Goal: Transaction & Acquisition: Book appointment/travel/reservation

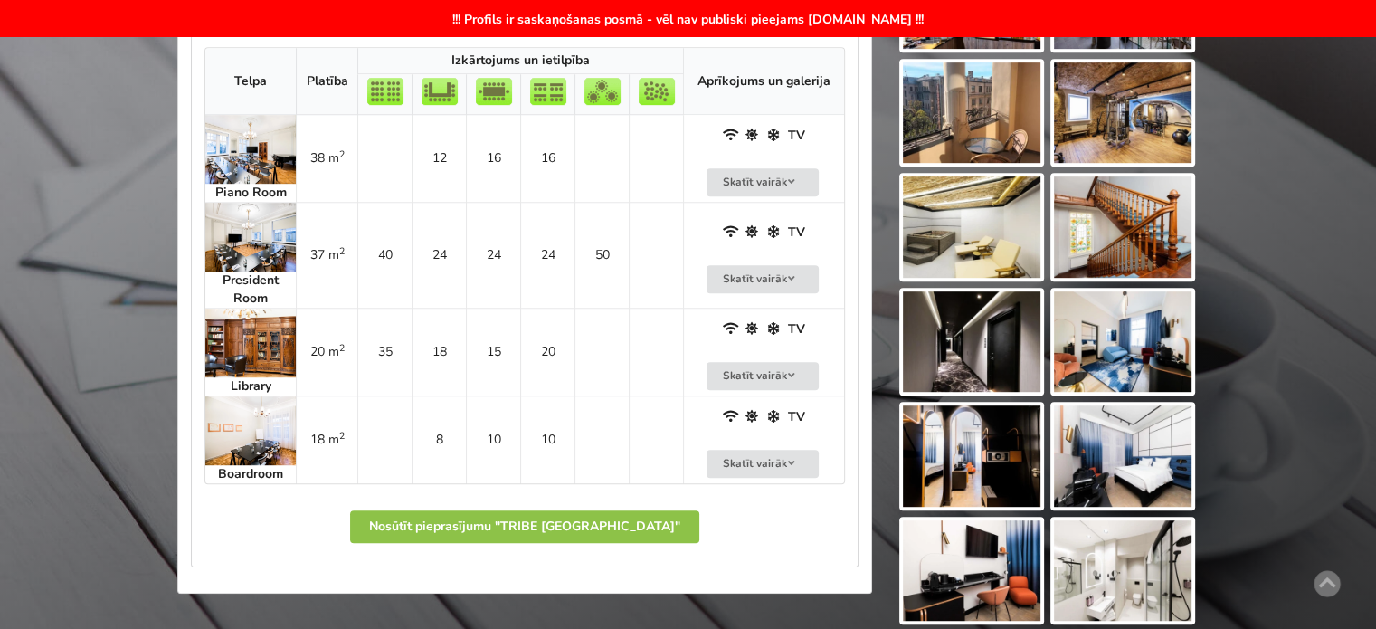
scroll to position [1139, 0]
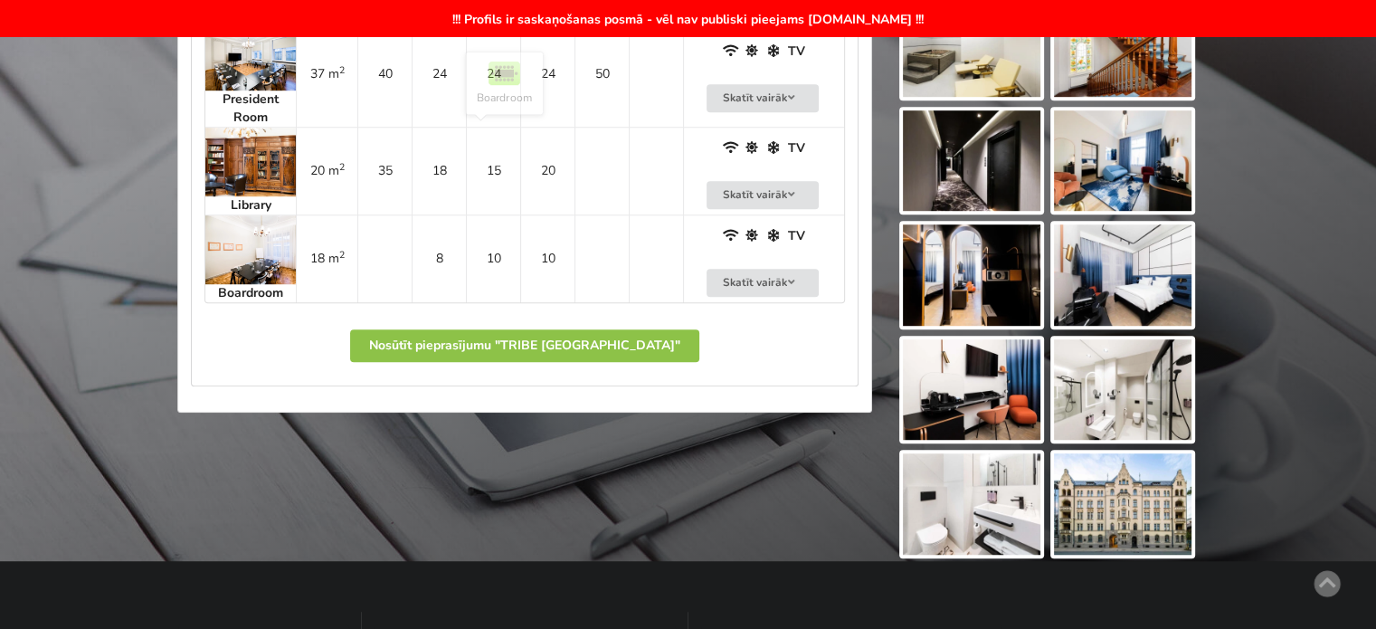
click at [489, 188] on td "15" at bounding box center [493, 171] width 54 height 88
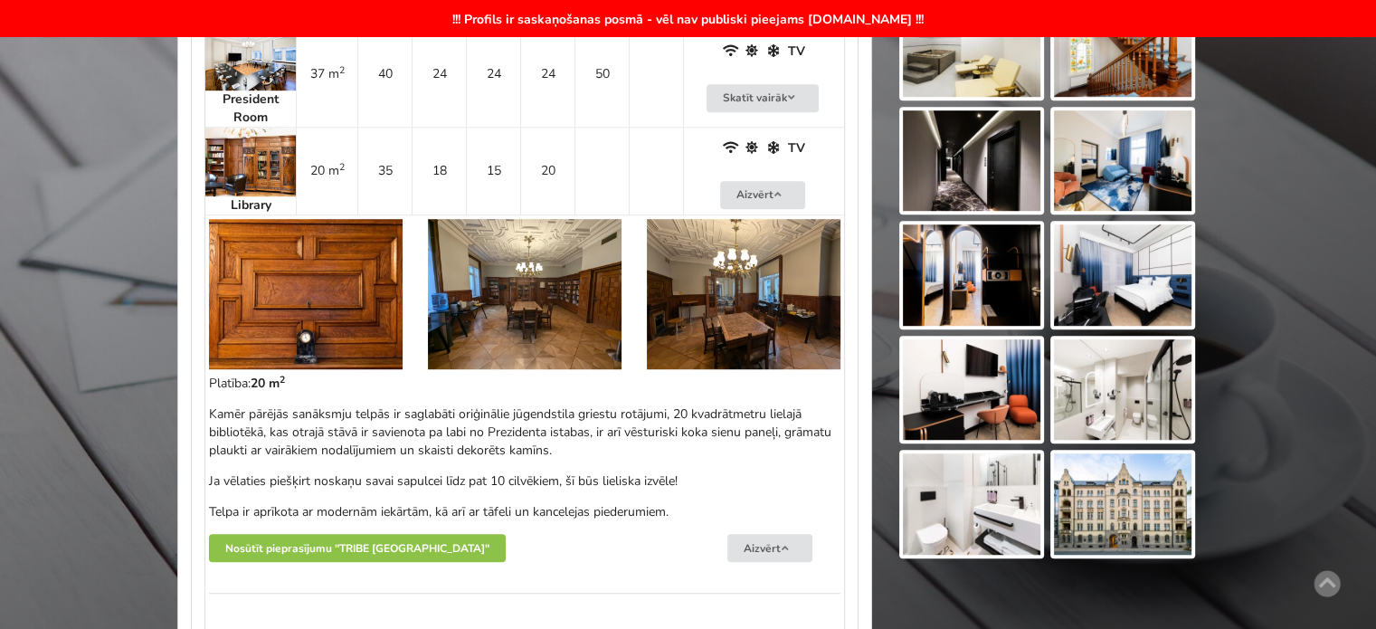
click at [285, 283] on img at bounding box center [306, 294] width 194 height 150
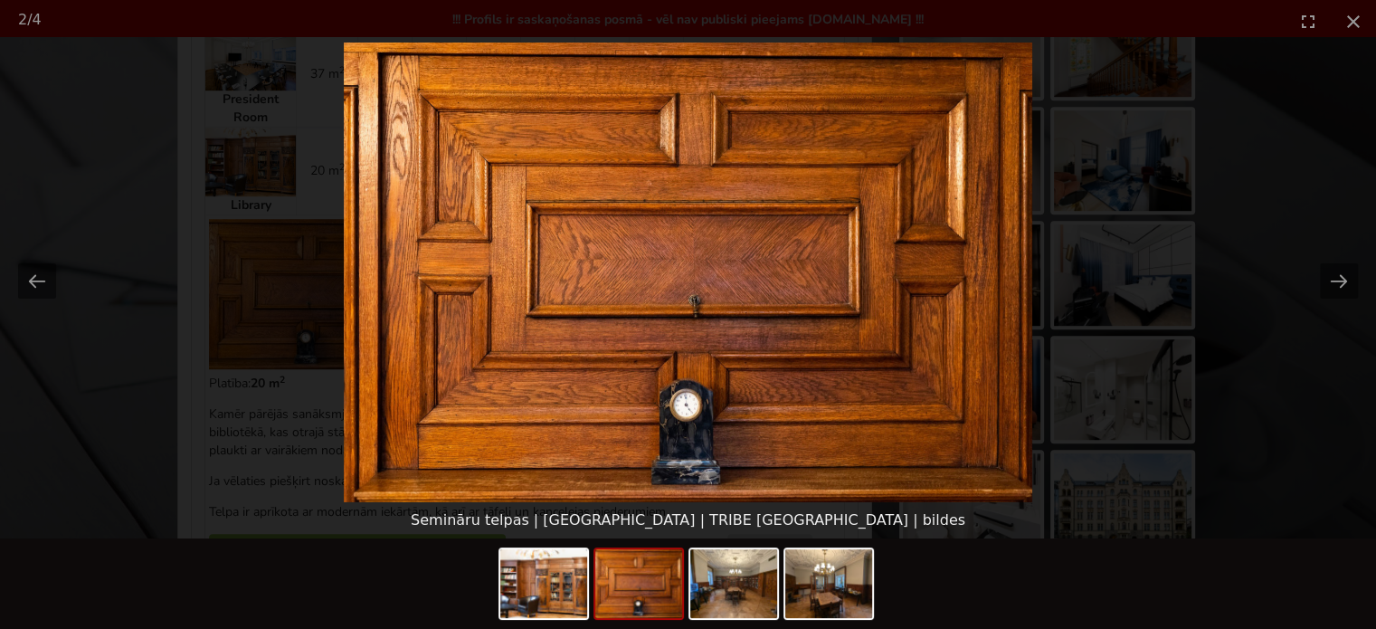
click at [1288, 434] on picture at bounding box center [688, 273] width 1376 height 460
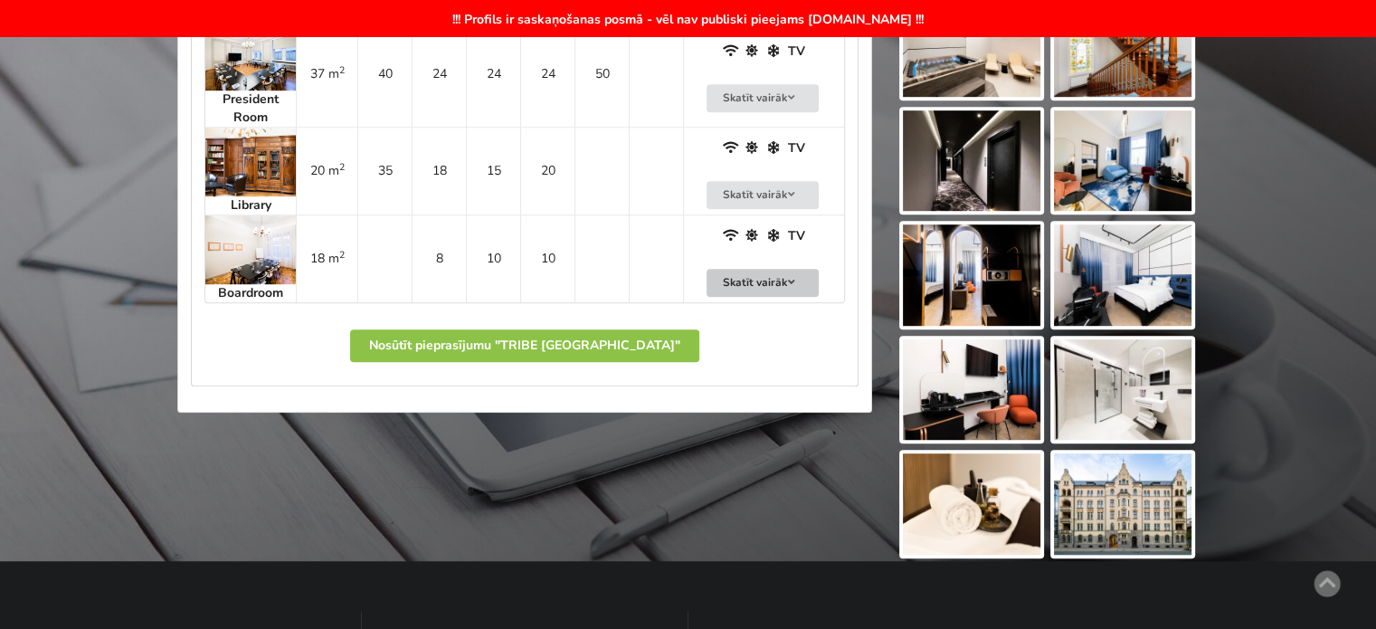
scroll to position [958, 0]
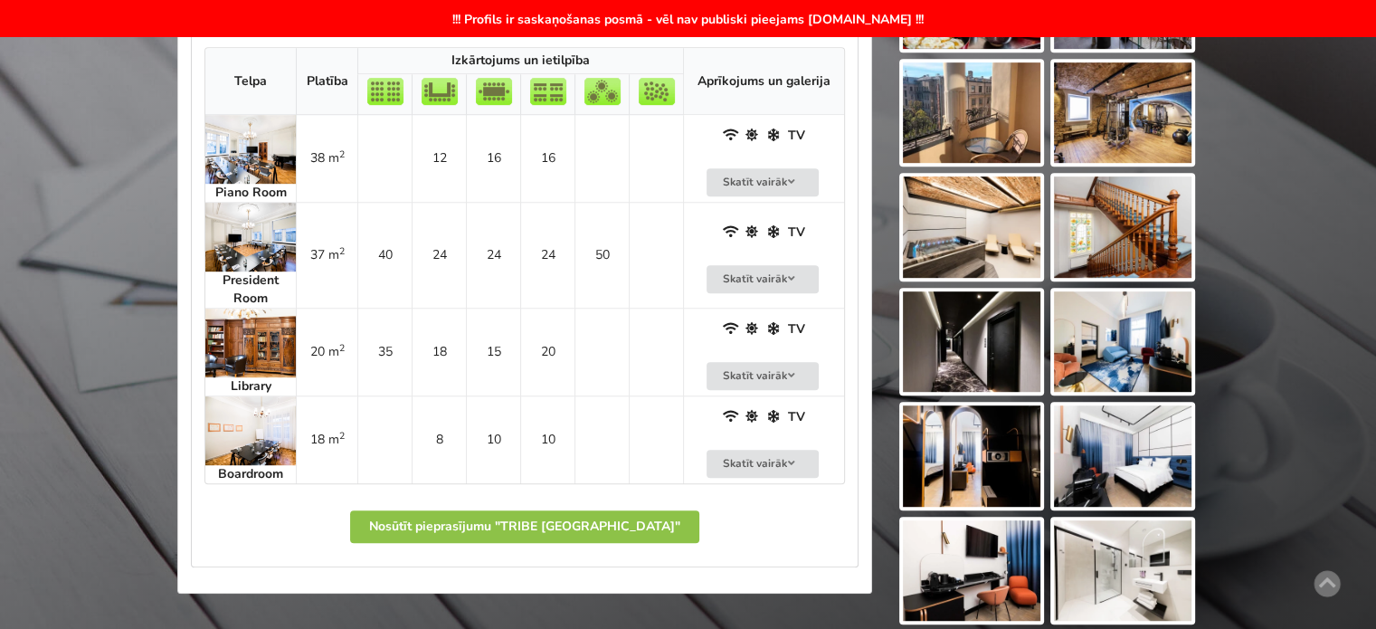
click at [581, 355] on td at bounding box center [601, 352] width 54 height 88
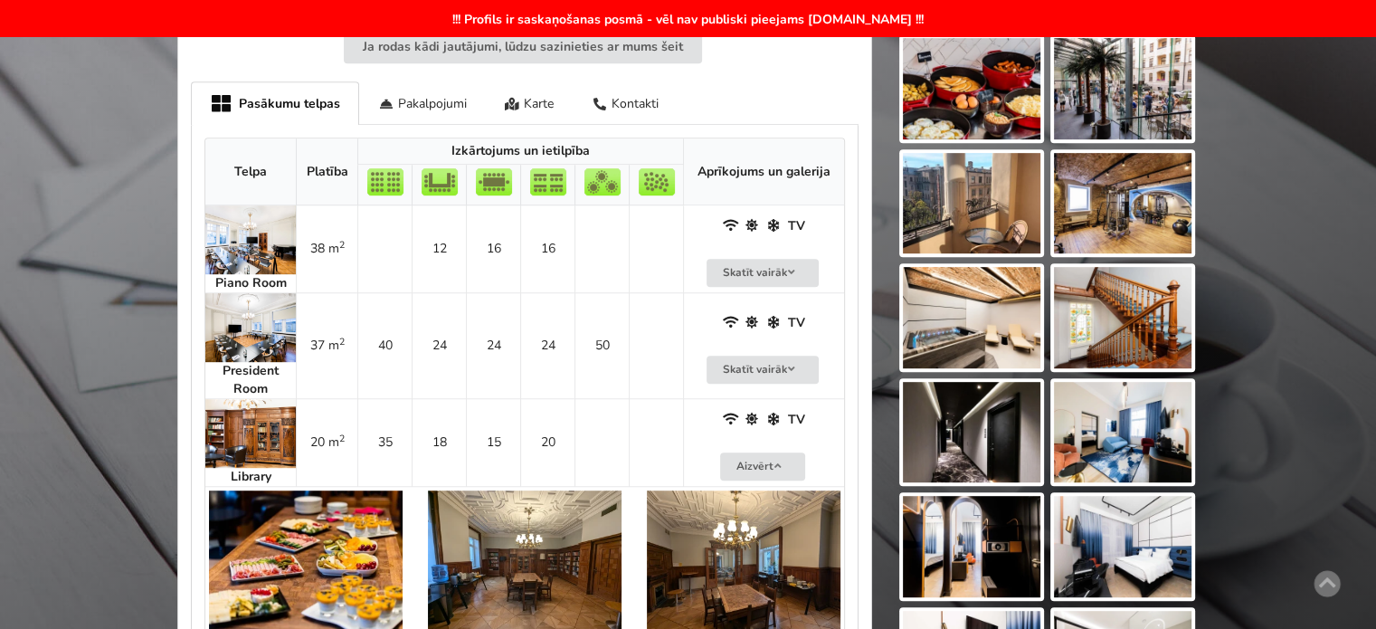
scroll to position [777, 0]
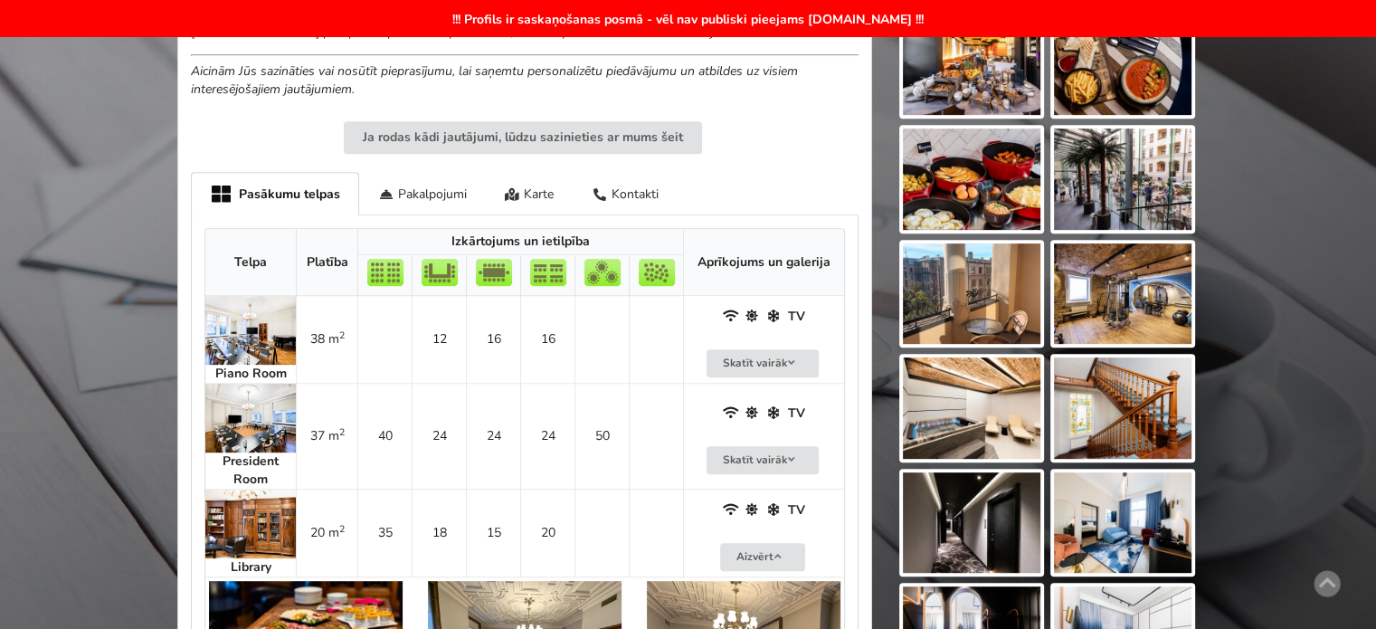
click at [998, 187] on img at bounding box center [971, 178] width 137 height 101
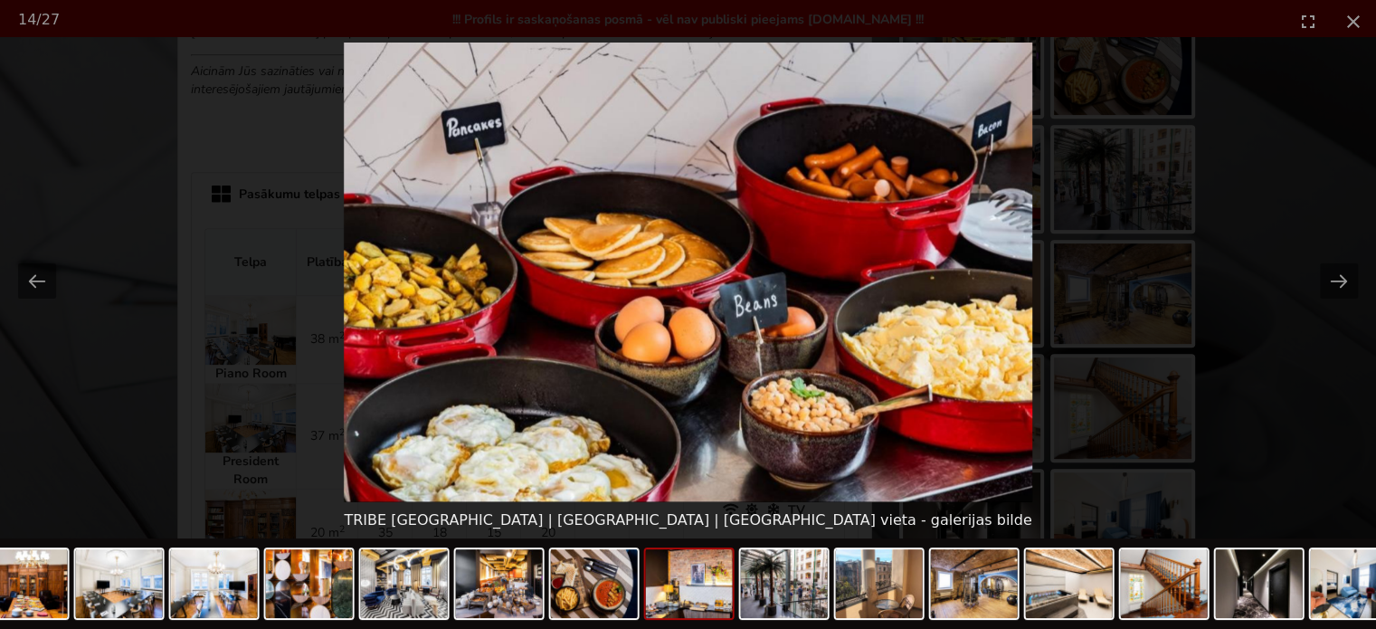
scroll to position [0, 0]
click at [1237, 399] on picture at bounding box center [688, 273] width 1376 height 460
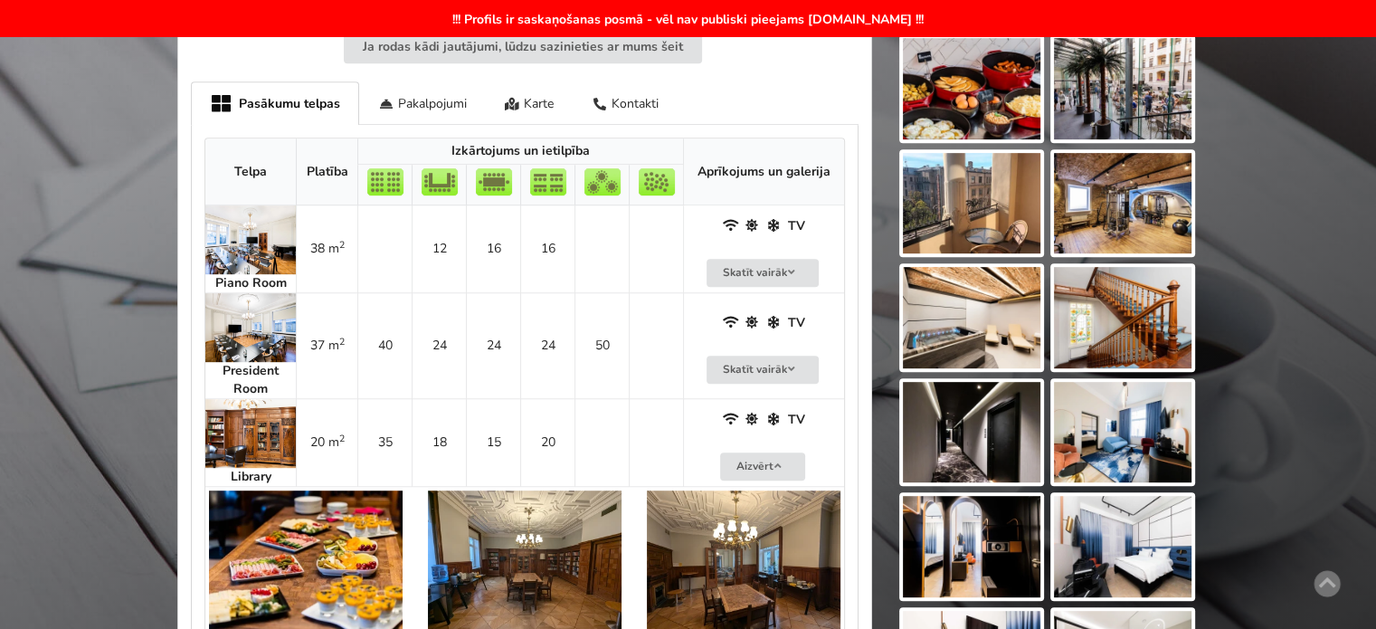
scroll to position [958, 0]
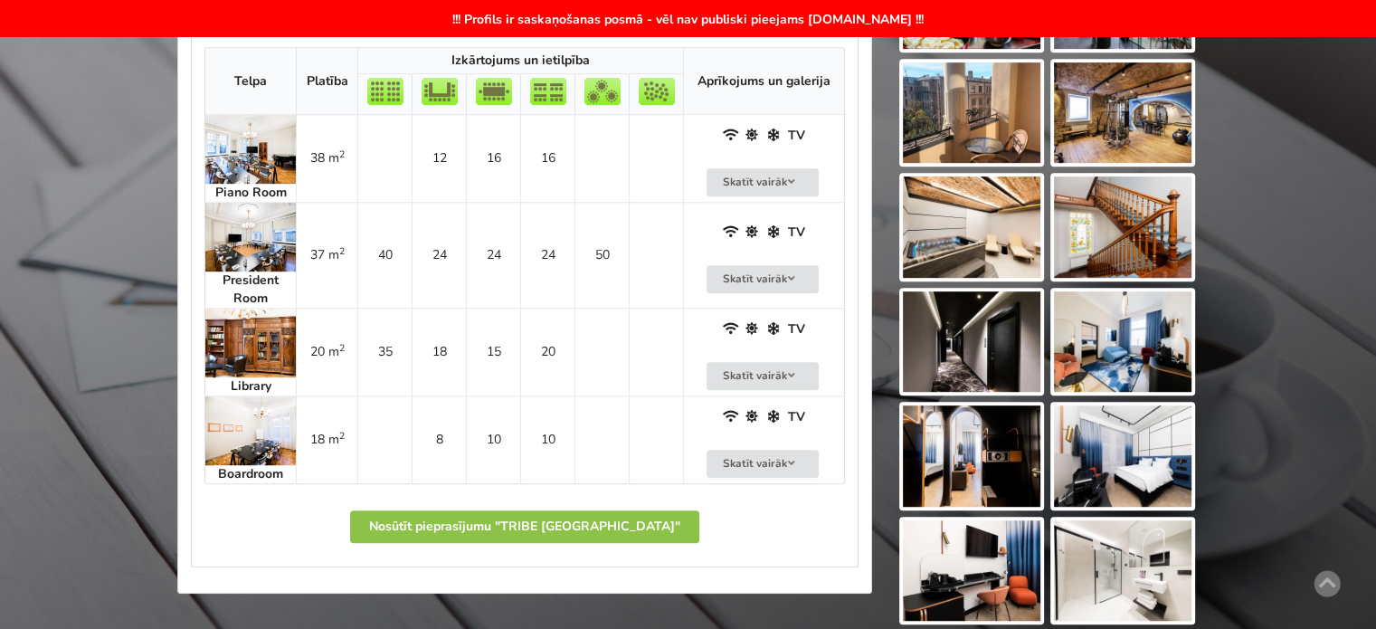
scroll to position [1048, 0]
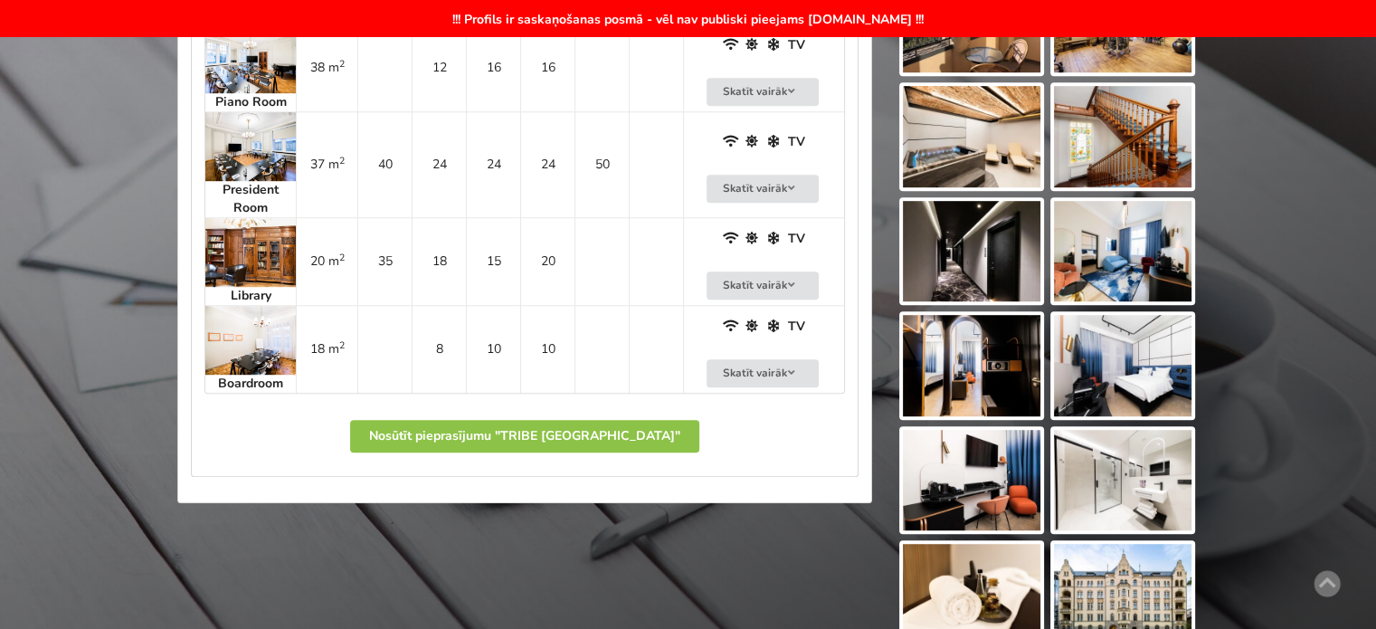
click at [420, 245] on td "18" at bounding box center [439, 261] width 54 height 88
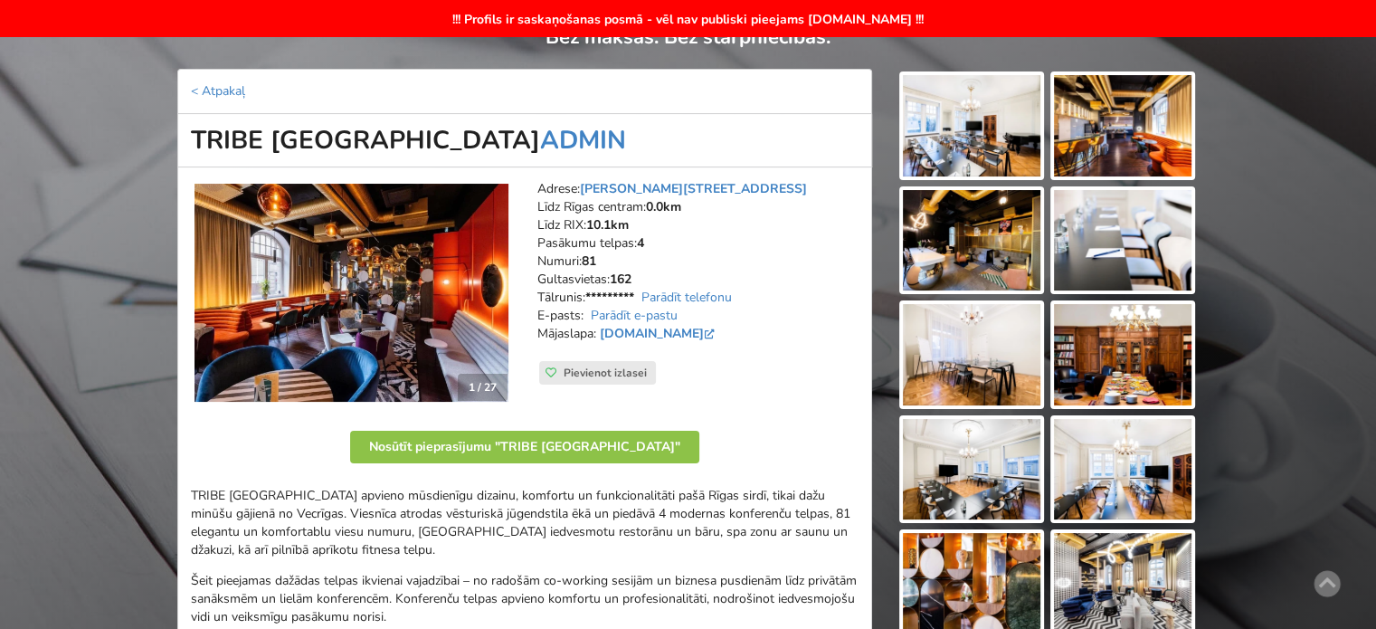
scroll to position [0, 0]
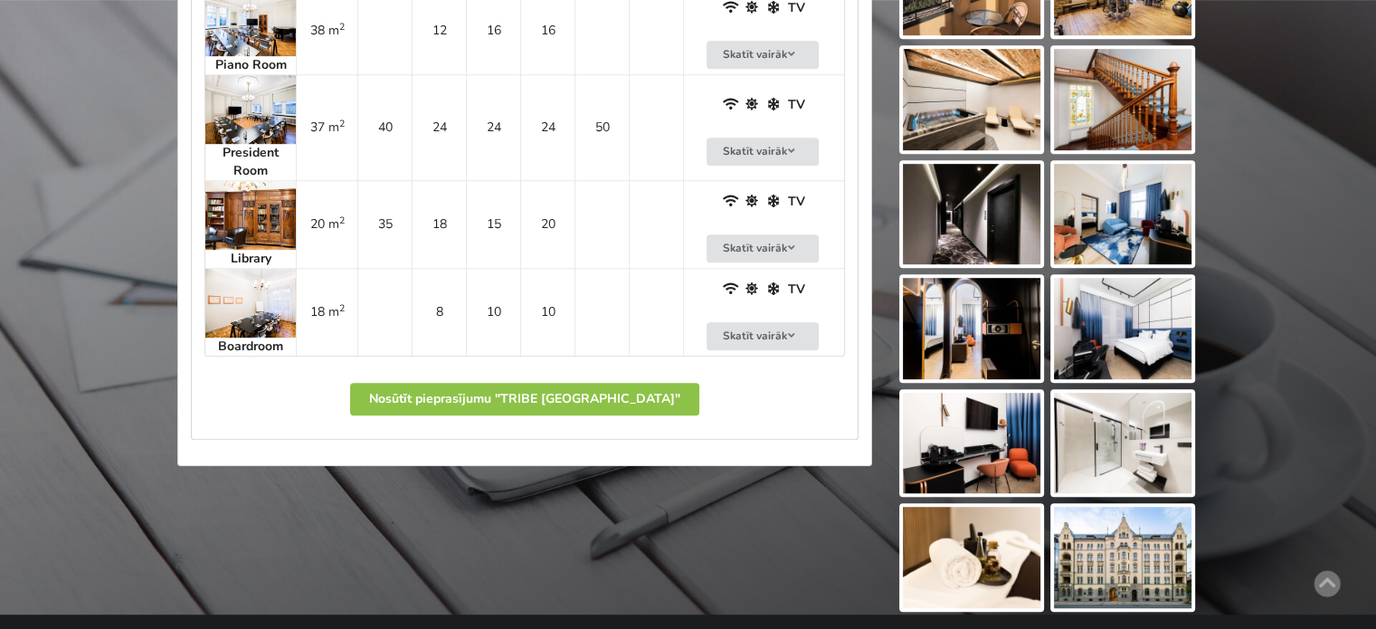
scroll to position [905, 0]
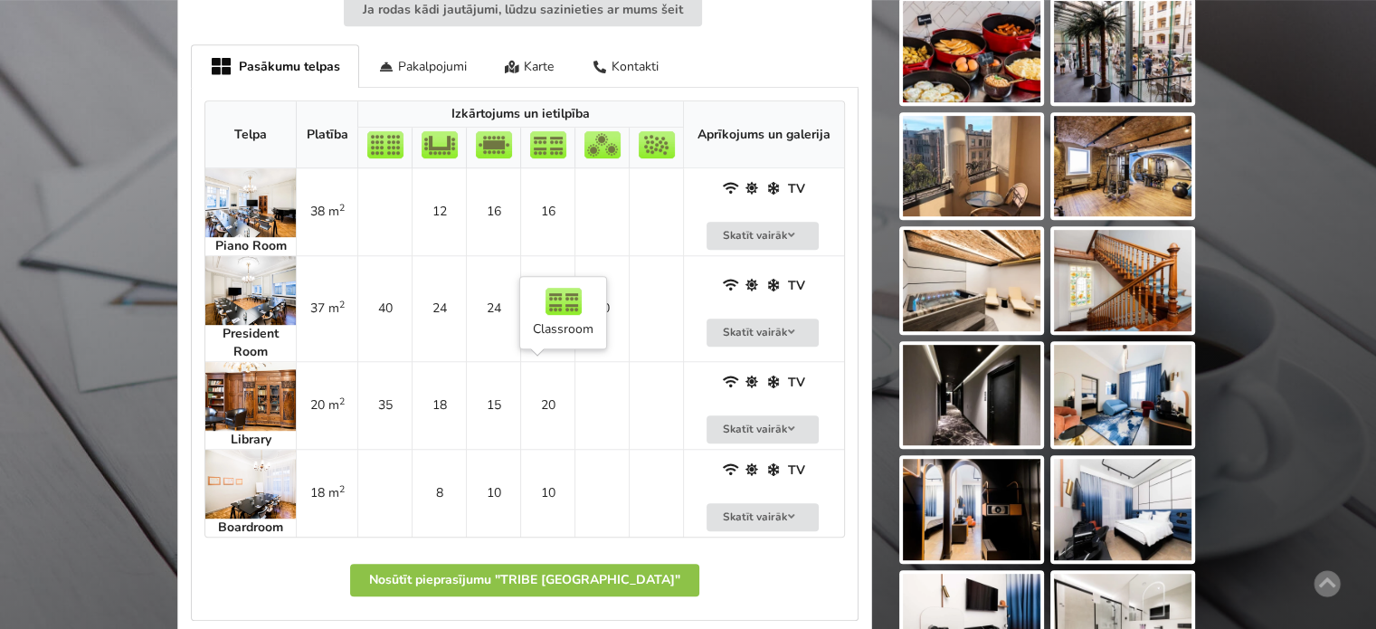
click at [533, 387] on td "20" at bounding box center [547, 405] width 54 height 88
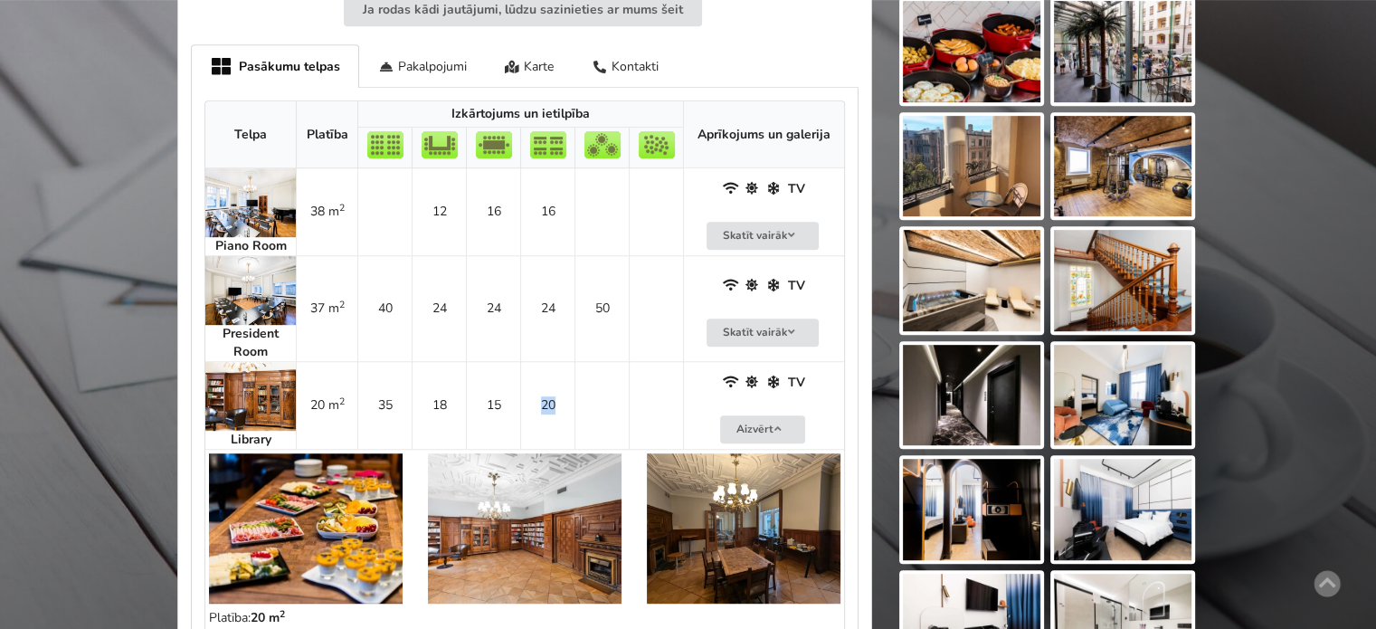
click at [533, 387] on td "20" at bounding box center [547, 405] width 54 height 88
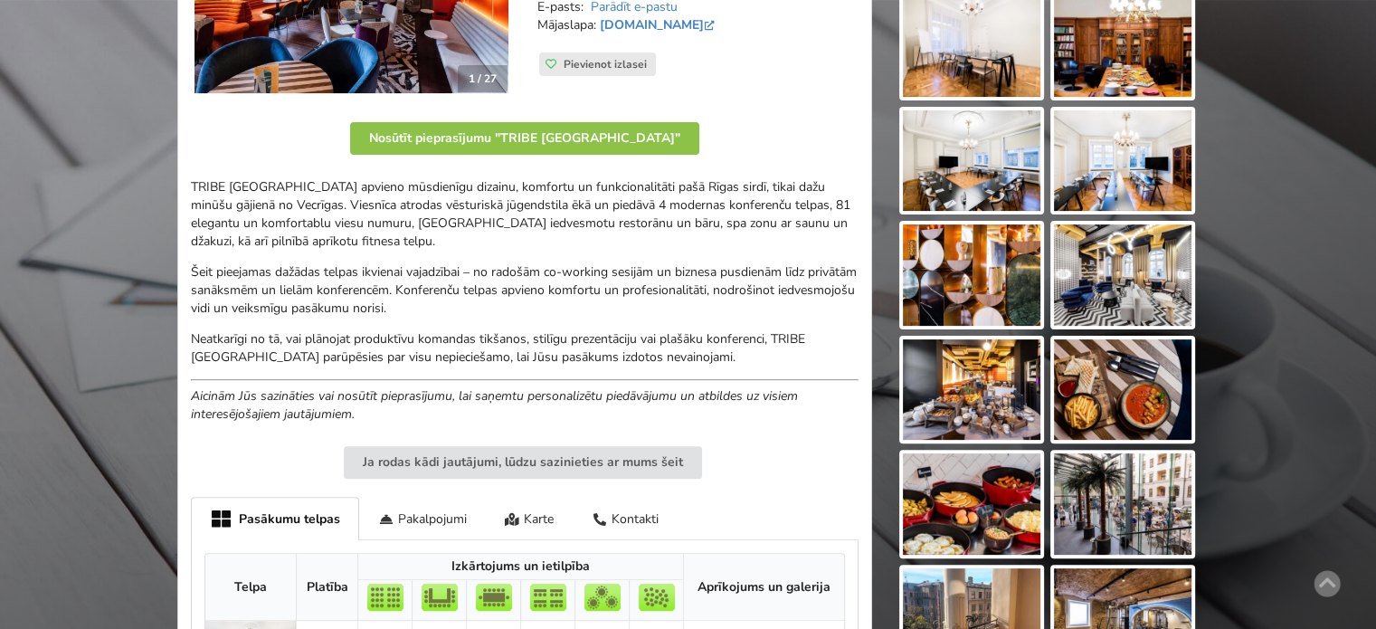
scroll to position [0, 0]
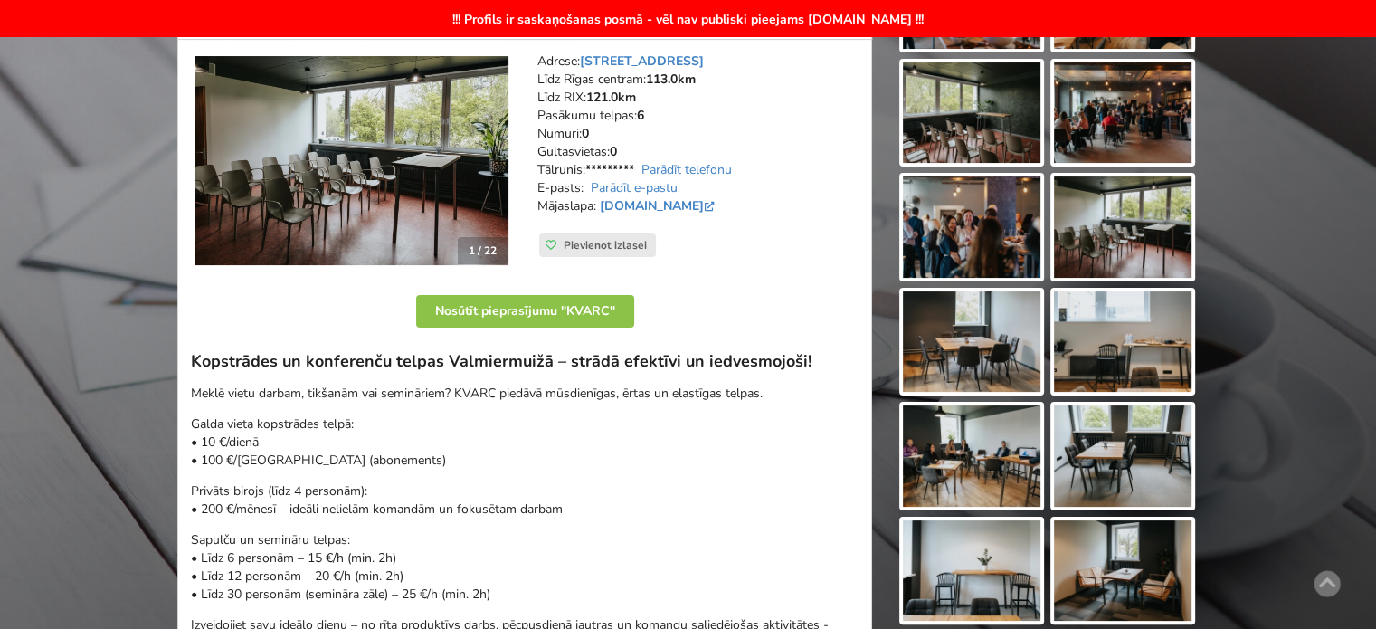
scroll to position [362, 0]
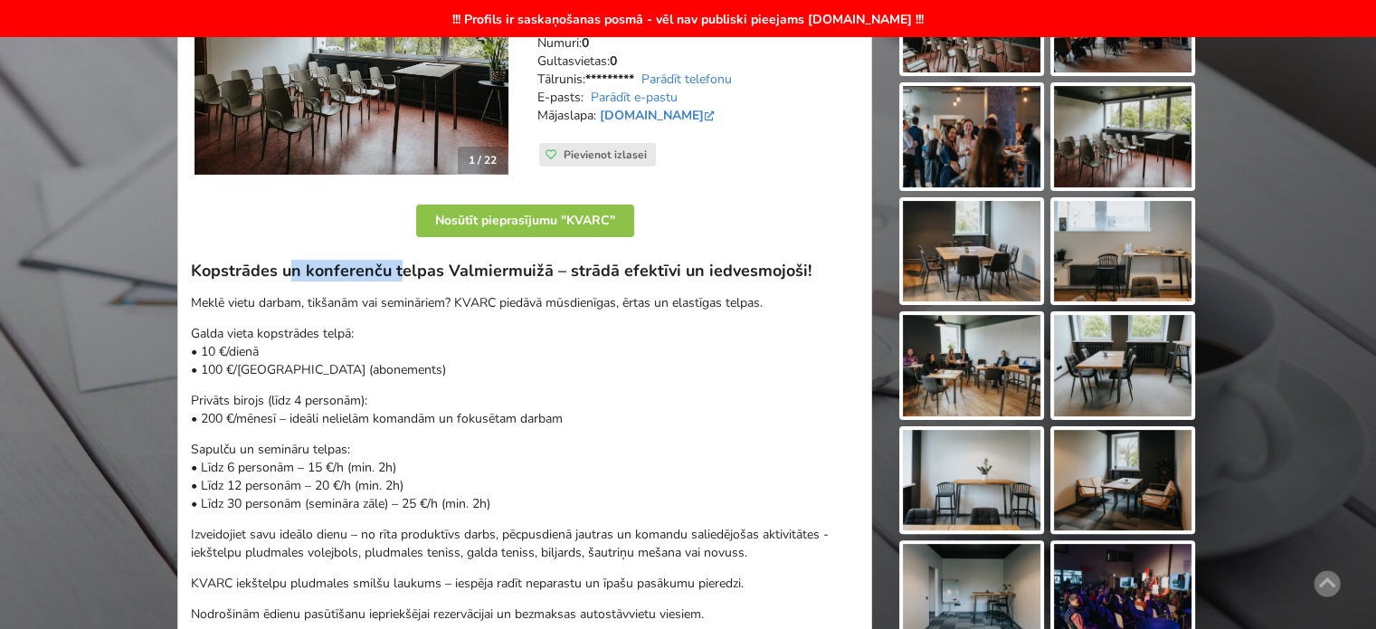
drag, startPoint x: 446, startPoint y: 276, endPoint x: 554, endPoint y: 277, distance: 107.6
click at [551, 277] on h3 "Kopstrādes un konferenču telpas Valmiermuižā – strādā efektīvi un iedvesmojoši!" at bounding box center [525, 271] width 668 height 21
click at [565, 277] on h3 "Kopstrādes un konferenču telpas Valmiermuižā – strādā efektīvi un iedvesmojoši!" at bounding box center [525, 271] width 668 height 21
drag, startPoint x: 463, startPoint y: 273, endPoint x: 729, endPoint y: 271, distance: 265.9
click at [728, 271] on h3 "Kopstrādes un konferenču telpas Valmiermuižā – strādā efektīvi un iedvesmojoši!" at bounding box center [525, 271] width 668 height 21
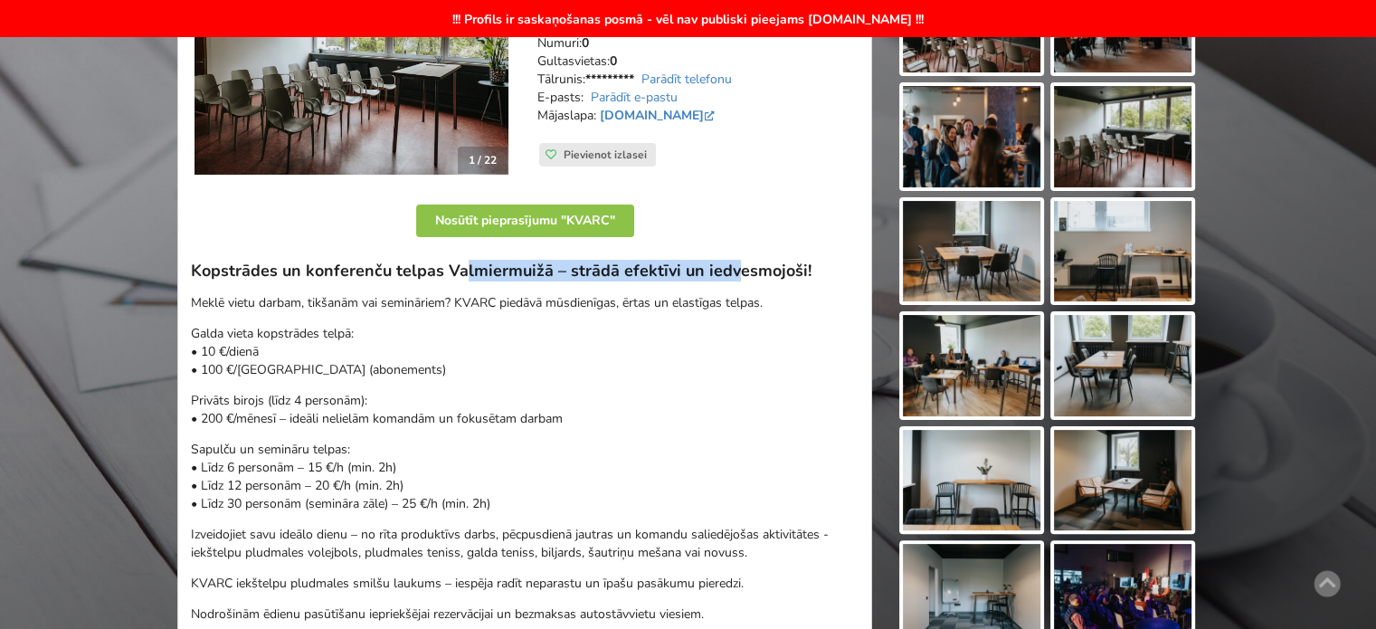
click at [729, 271] on h3 "Kopstrādes un konferenču telpas Valmiermuižā – strādā efektīvi un iedvesmojoši!" at bounding box center [525, 271] width 668 height 21
drag, startPoint x: 626, startPoint y: 272, endPoint x: 772, endPoint y: 271, distance: 146.5
click at [765, 271] on h3 "Kopstrādes un konferenču telpas Valmiermuižā – strādā efektīvi un iedvesmojoši!" at bounding box center [525, 271] width 668 height 21
click at [772, 271] on h3 "Kopstrādes un konferenču telpas Valmiermuižā – strādā efektīvi un iedvesmojoši!" at bounding box center [525, 271] width 668 height 21
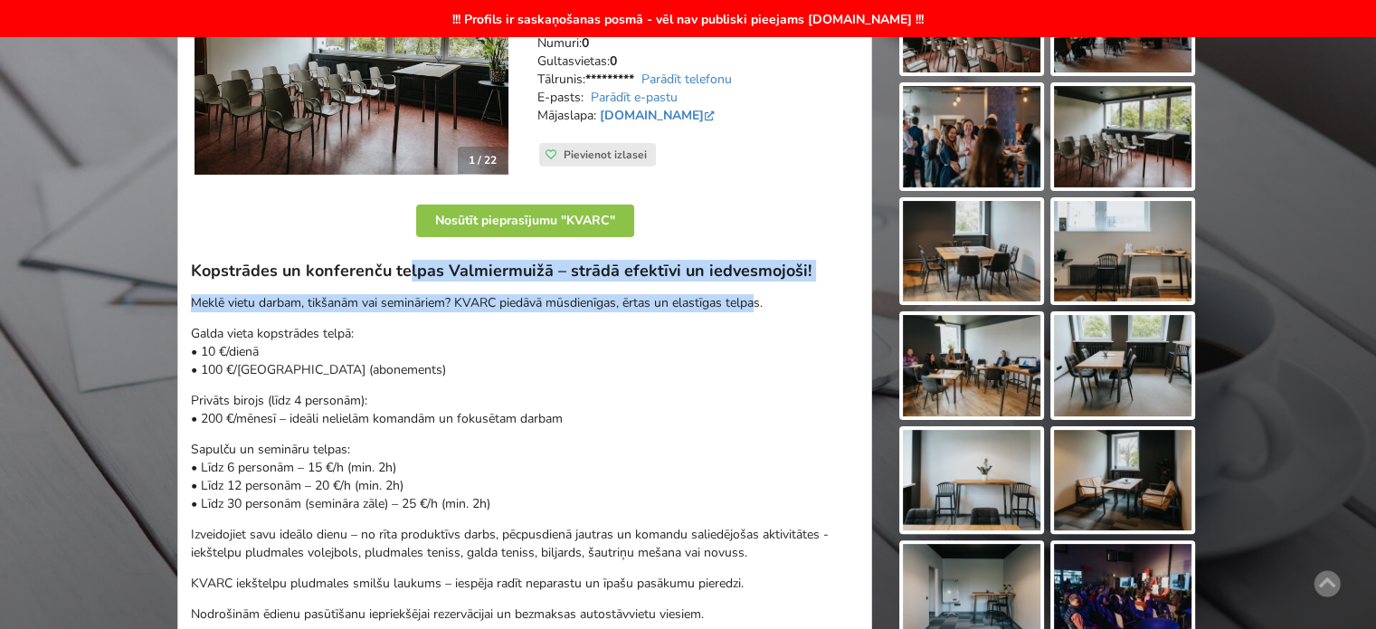
click at [767, 283] on div "Kopstrādes un konferenču telpas Valmiermuižā – strādā efektīvi un iedvesmojoši!…" at bounding box center [525, 442] width 668 height 363
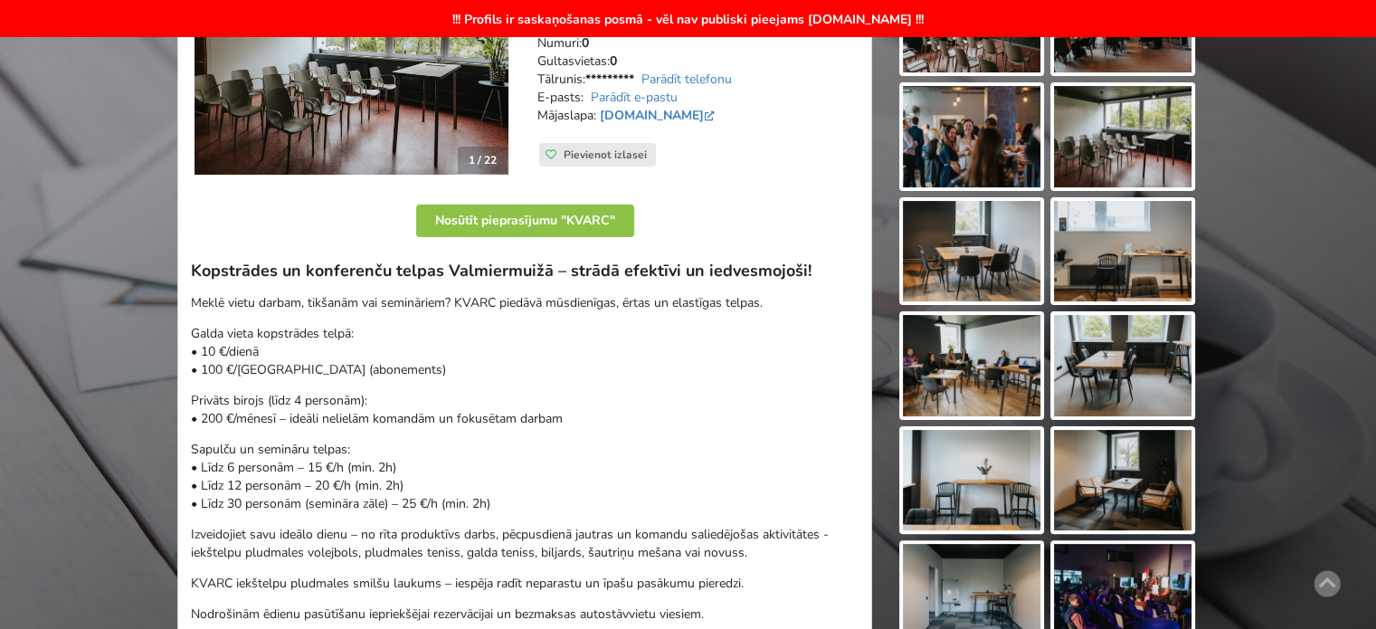
click at [782, 285] on div "Kopstrādes un konferenču telpas Valmiermuižā – strādā efektīvi un iedvesmojoši!…" at bounding box center [525, 442] width 668 height 363
drag, startPoint x: 502, startPoint y: 310, endPoint x: 380, endPoint y: 300, distance: 122.5
click at [397, 303] on p "Meklē vietu darbam, tikšanām vai semināriem? KVARC piedāvā mūsdienīgas, ērtas u…" at bounding box center [525, 303] width 668 height 18
click at [366, 299] on p "Meklē vietu darbam, tikšanām vai semināriem? KVARC piedāvā mūsdienīgas, ērtas u…" at bounding box center [525, 303] width 668 height 18
drag, startPoint x: 325, startPoint y: 317, endPoint x: 463, endPoint y: 404, distance: 163.4
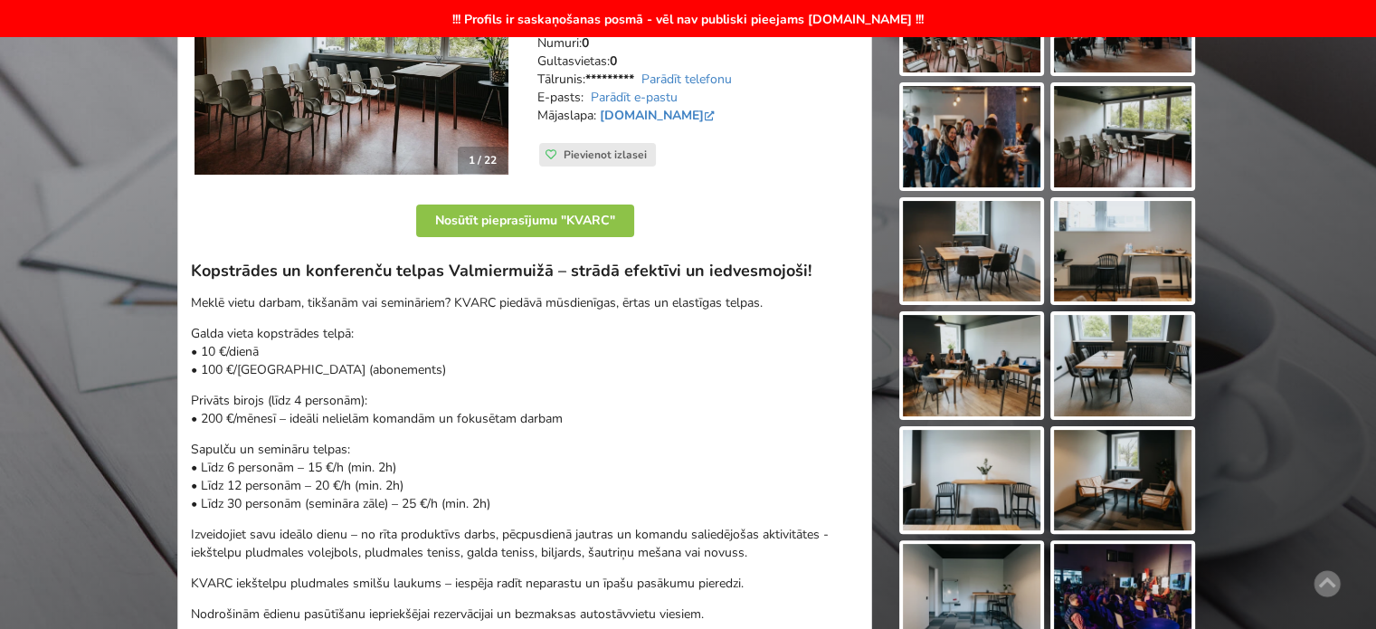
click at [463, 404] on div "Kopstrādes un konferenču telpas Valmiermuižā – strādā efektīvi un iedvesmojoši!…" at bounding box center [525, 442] width 668 height 363
click at [468, 409] on p "Privāts birojs (līdz 4 personām): • 200 €/mēnesī – ideāli nelielām komandām un …" at bounding box center [525, 410] width 668 height 36
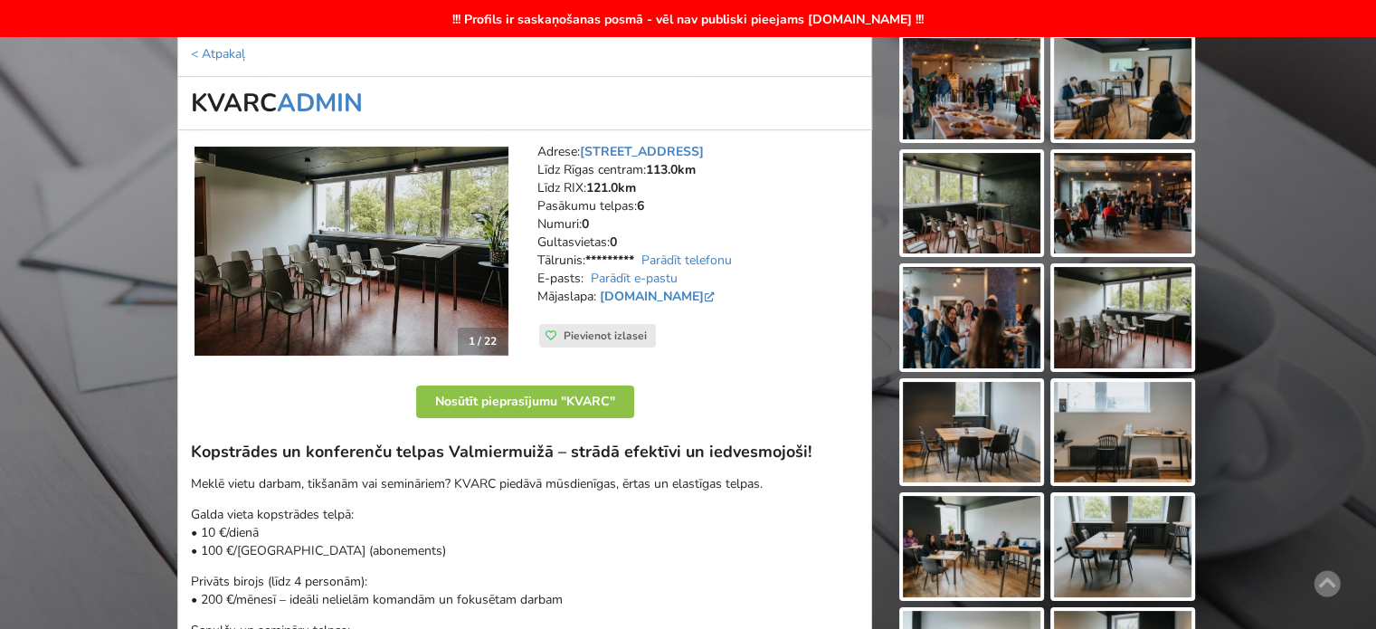
scroll to position [0, 0]
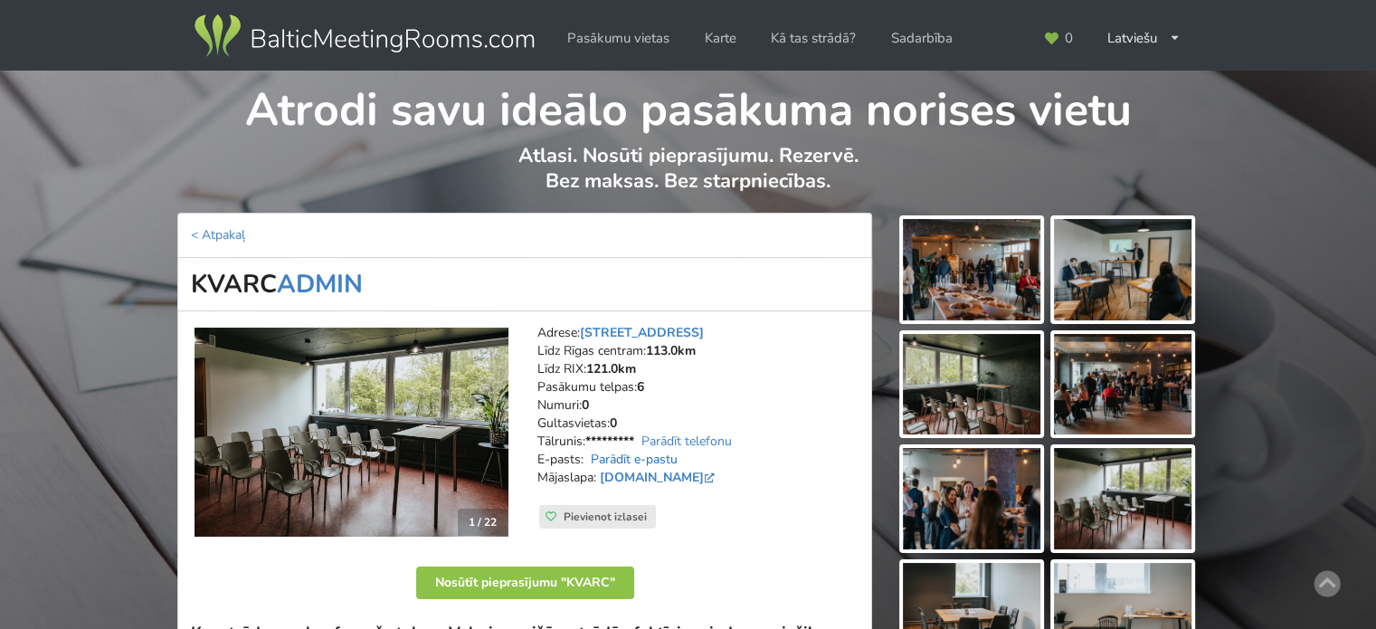
click at [653, 462] on link "Parādīt e-pastu" at bounding box center [634, 458] width 87 height 17
drag, startPoint x: 657, startPoint y: 460, endPoint x: 586, endPoint y: 462, distance: 70.6
click at [586, 462] on address "Adrese: Vanagu iela 4, Valmiermuiža Līdz Rīgas centram: 113.0km Līdz RIX: 121.0…" at bounding box center [697, 414] width 321 height 181
copy link "info@kvarc.lv"
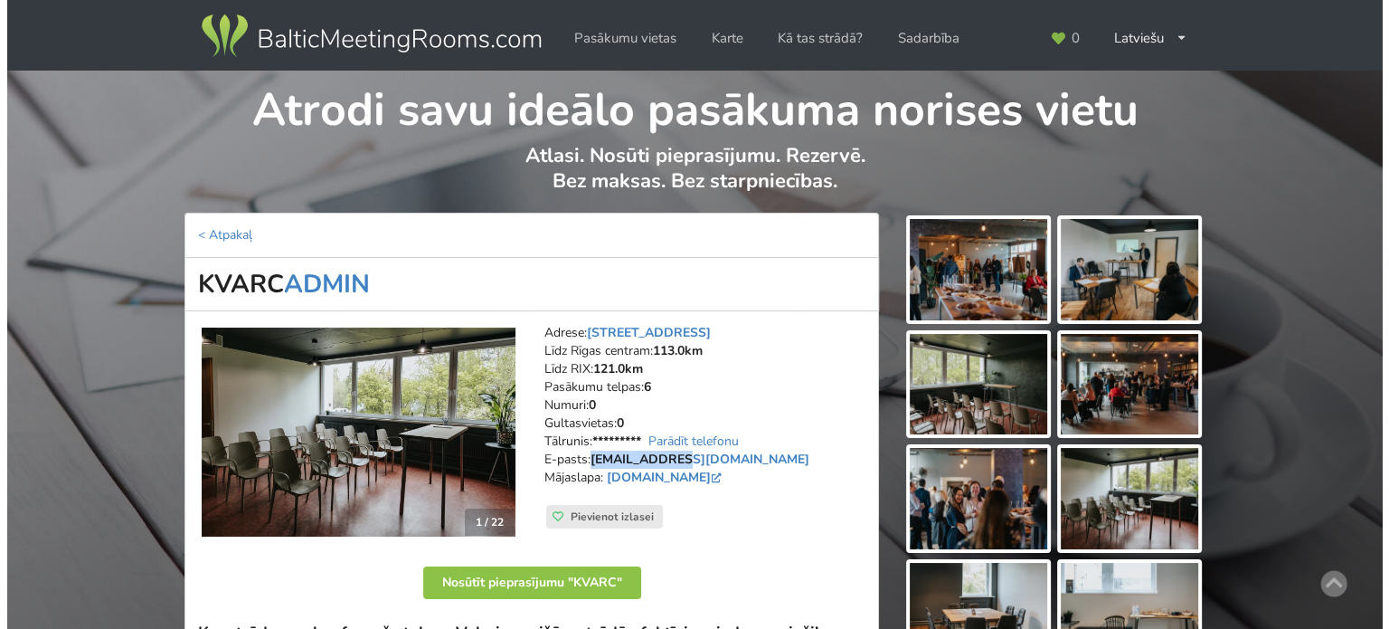
scroll to position [181, 0]
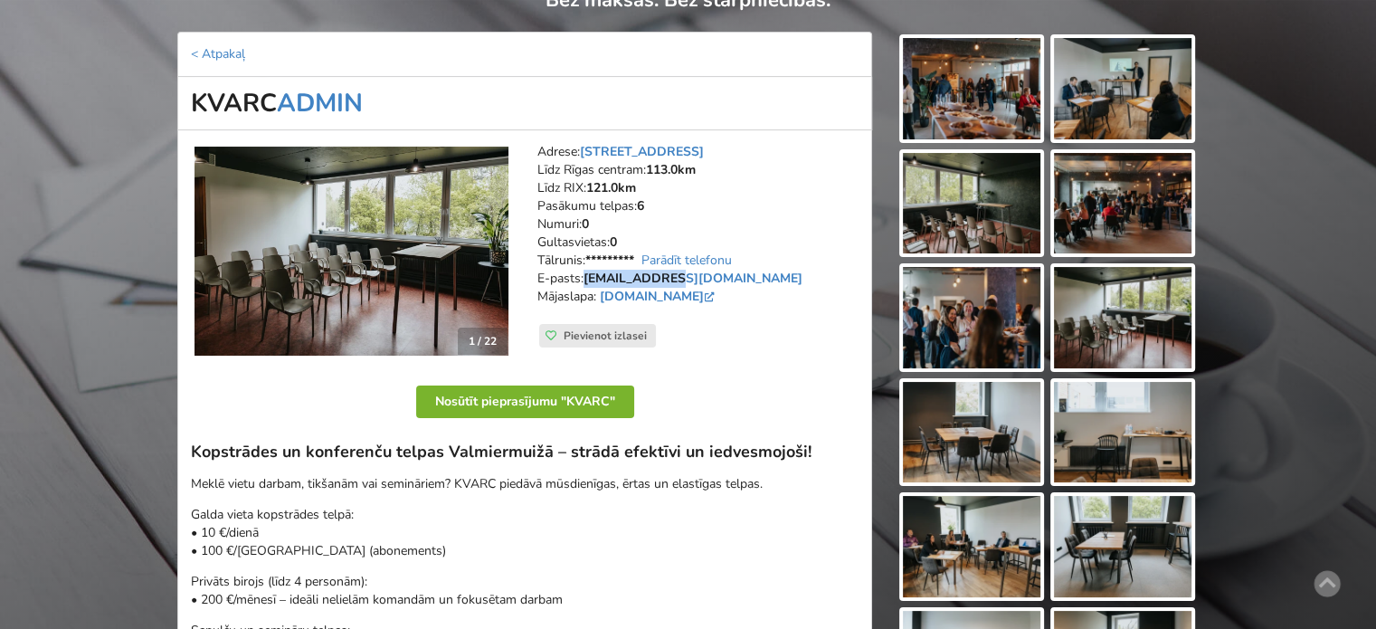
click at [516, 399] on button "Nosūtīt pieprasījumu "KVARC"" at bounding box center [525, 401] width 218 height 33
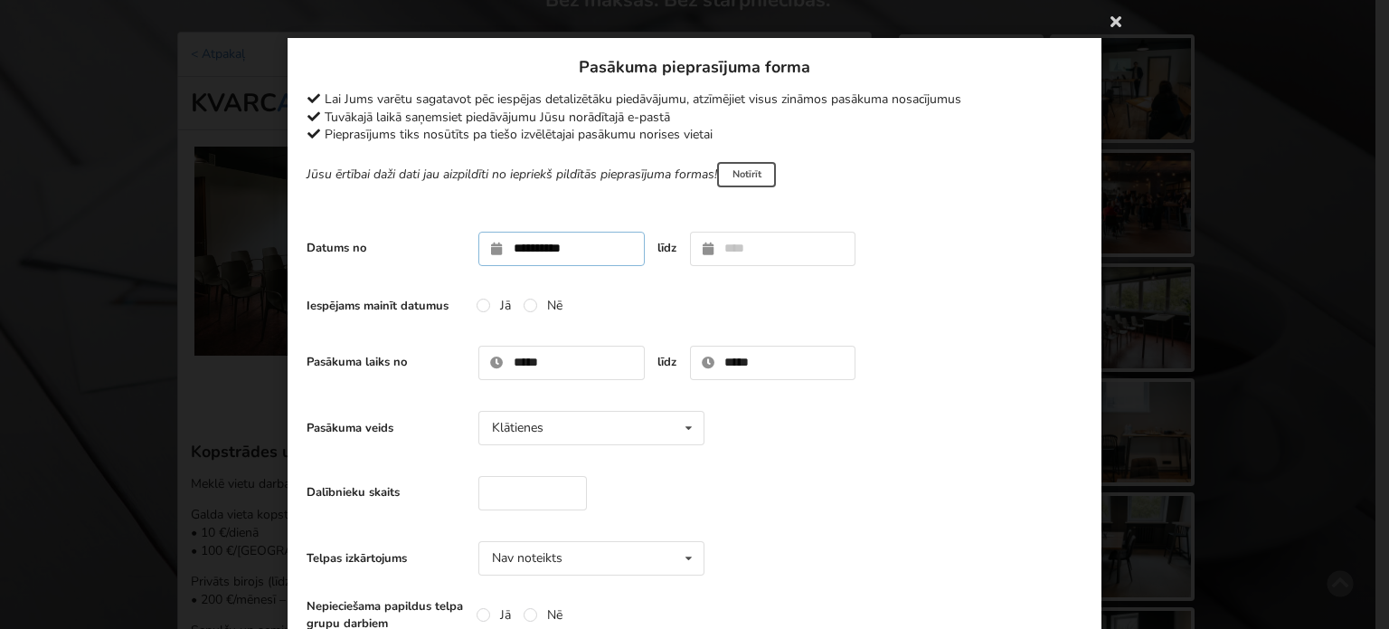
click at [573, 252] on input "**********" at bounding box center [562, 249] width 166 height 34
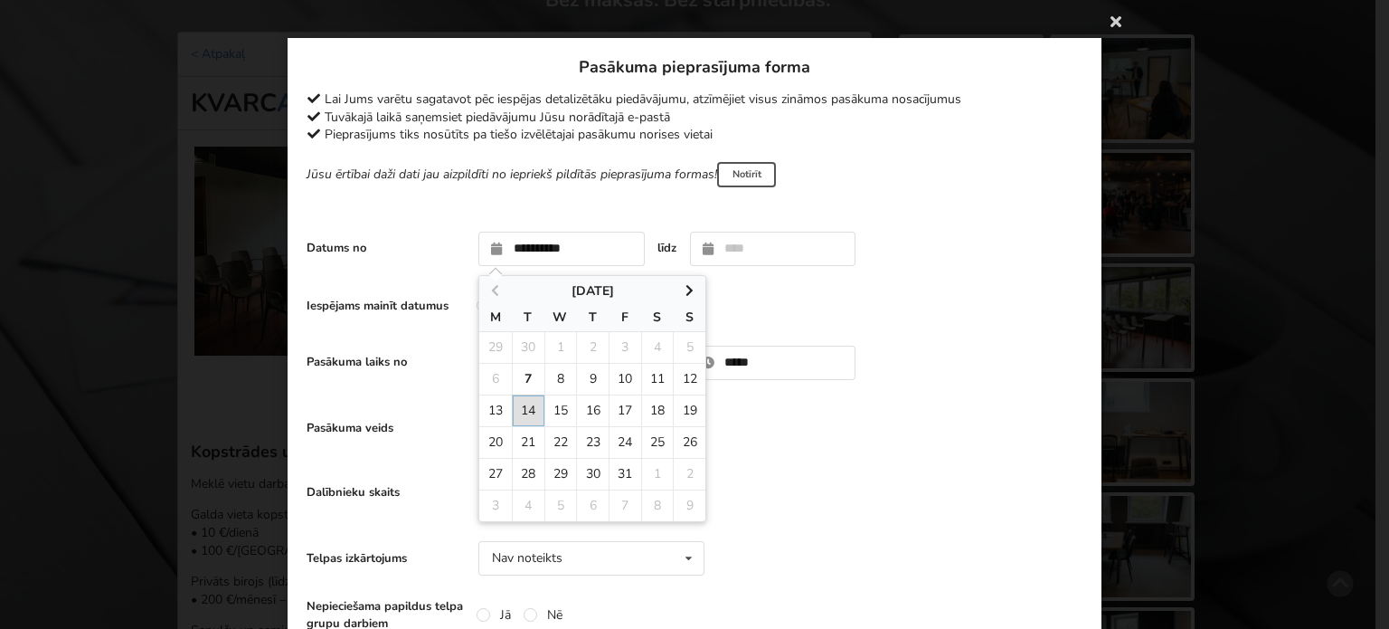
click at [896, 300] on div "Iespējams mainīt datumus Jā Nē" at bounding box center [695, 306] width 776 height 36
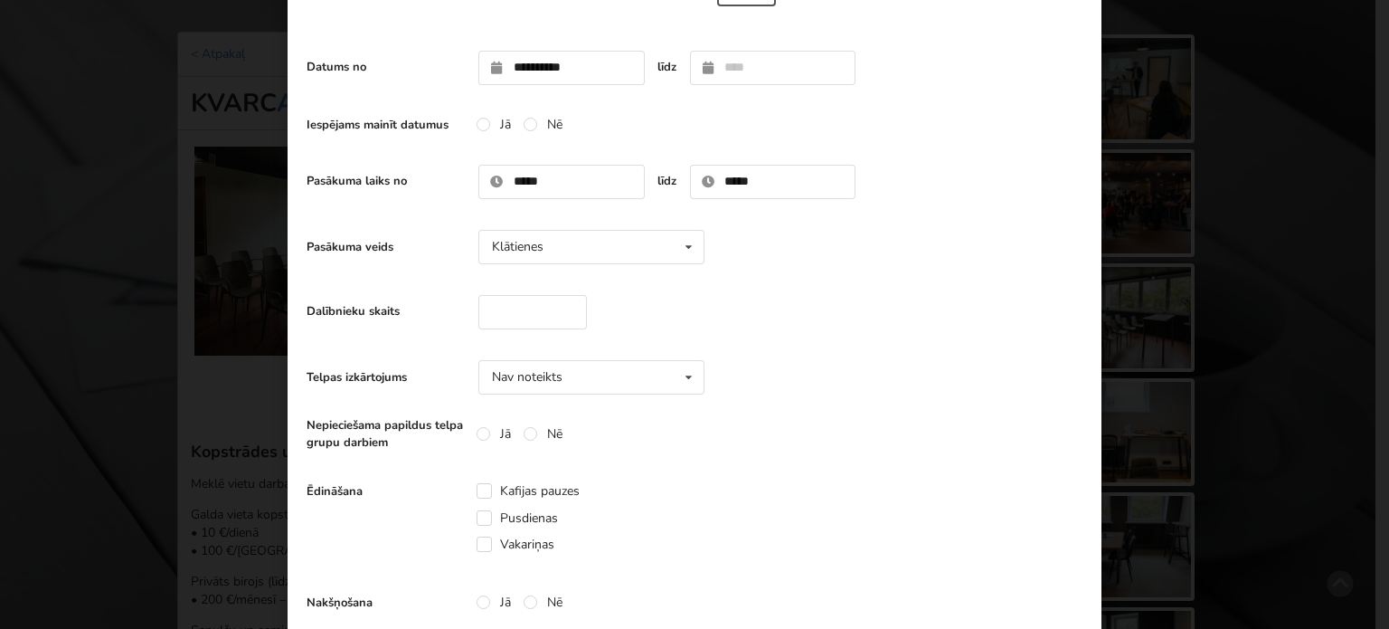
scroll to position [271, 0]
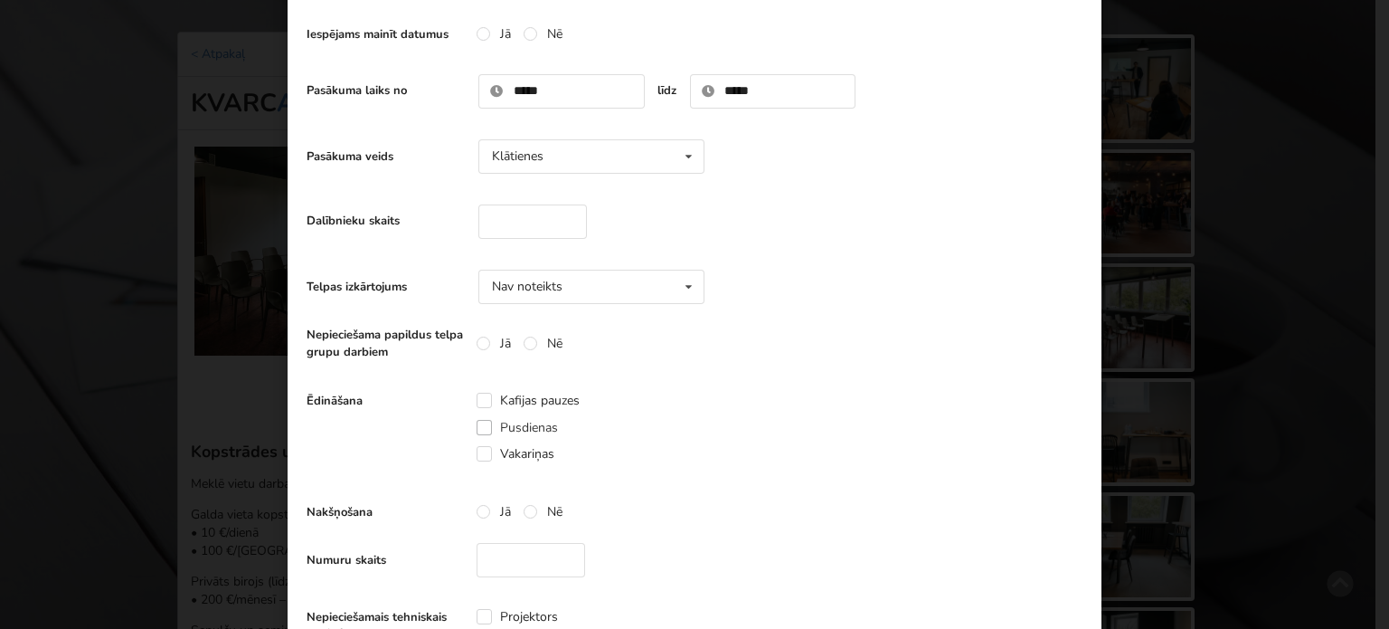
click at [482, 423] on label "Pusdienas" at bounding box center [517, 427] width 81 height 15
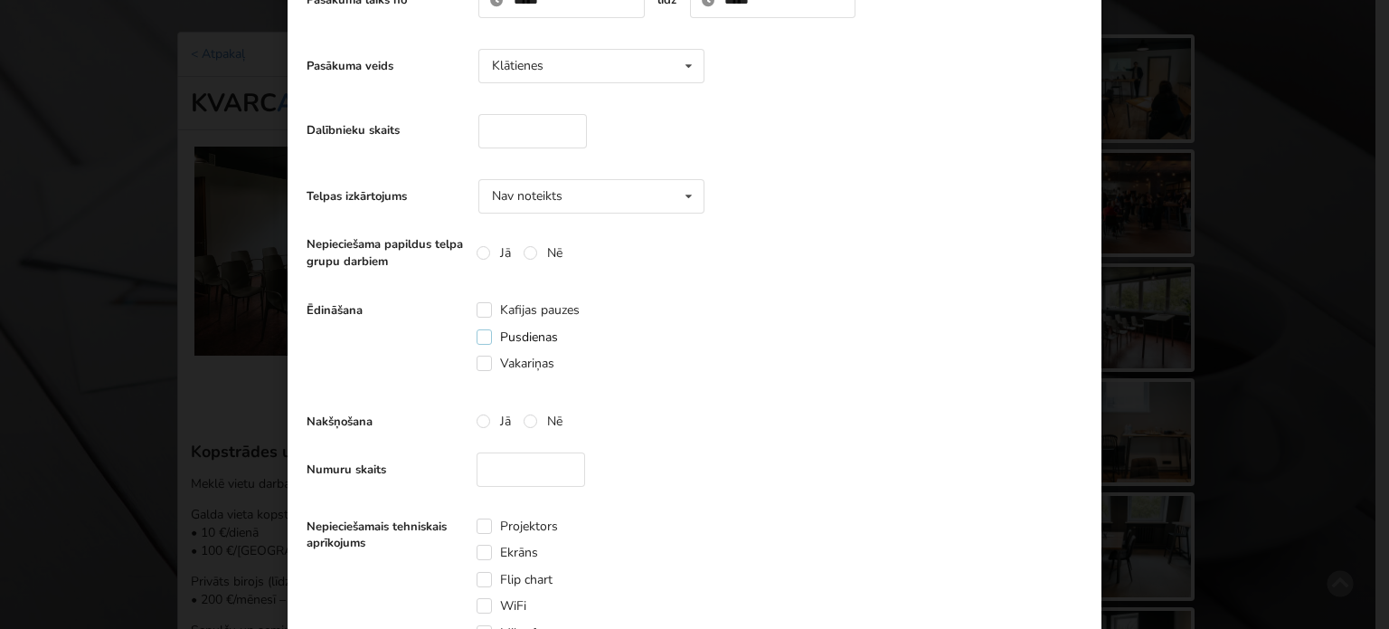
scroll to position [452, 0]
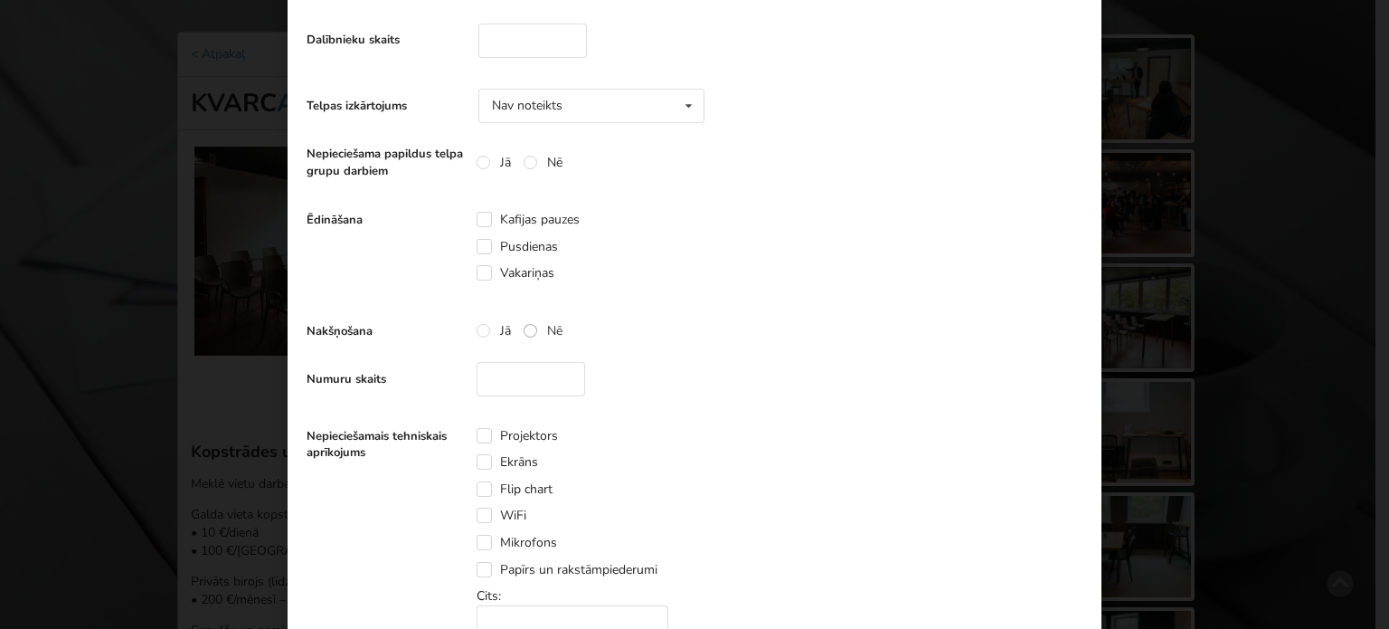
click at [529, 326] on label "Nē" at bounding box center [543, 330] width 39 height 15
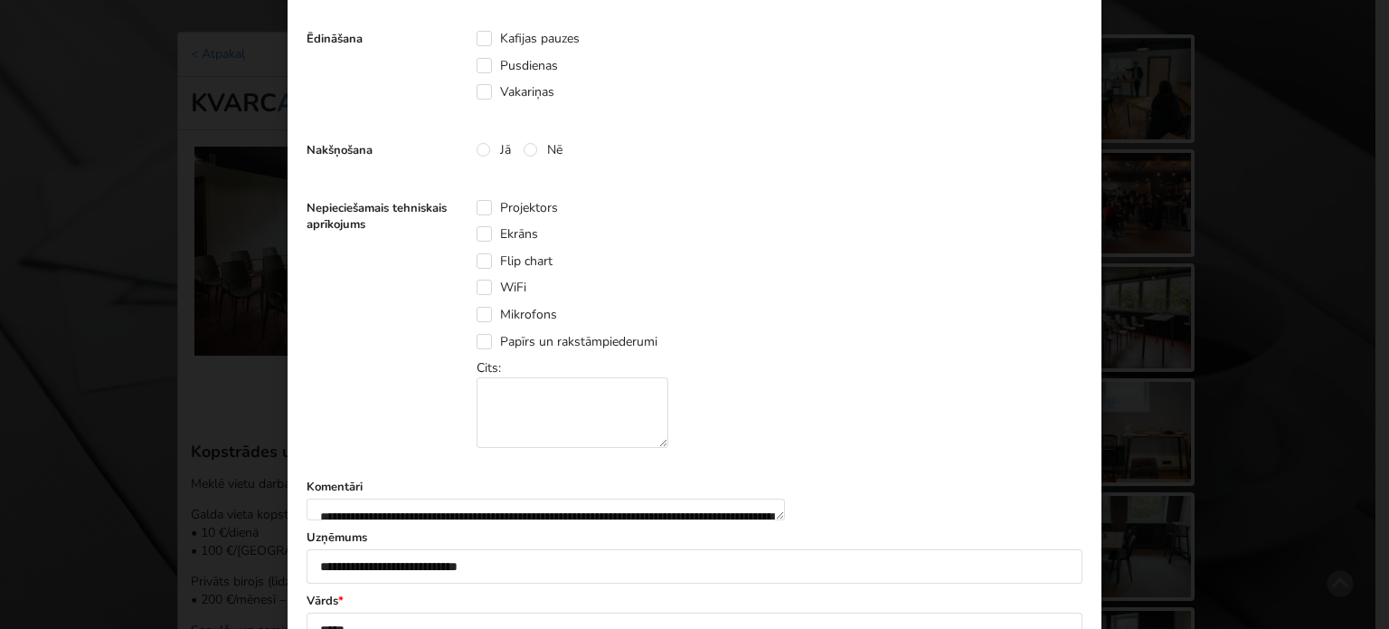
scroll to position [724, 0]
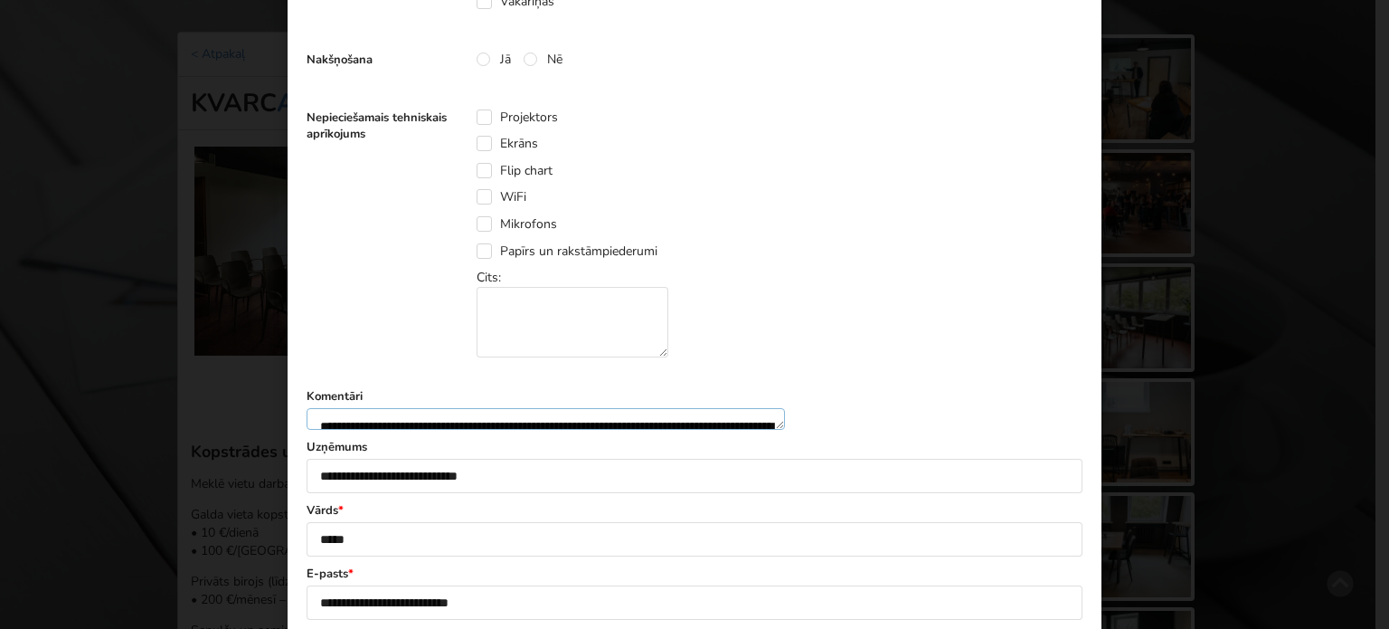
drag, startPoint x: 573, startPoint y: 432, endPoint x: 669, endPoint y: 446, distance: 96.8
click at [666, 430] on textarea "**********" at bounding box center [546, 419] width 479 height 22
click at [669, 430] on textarea "**********" at bounding box center [546, 419] width 479 height 22
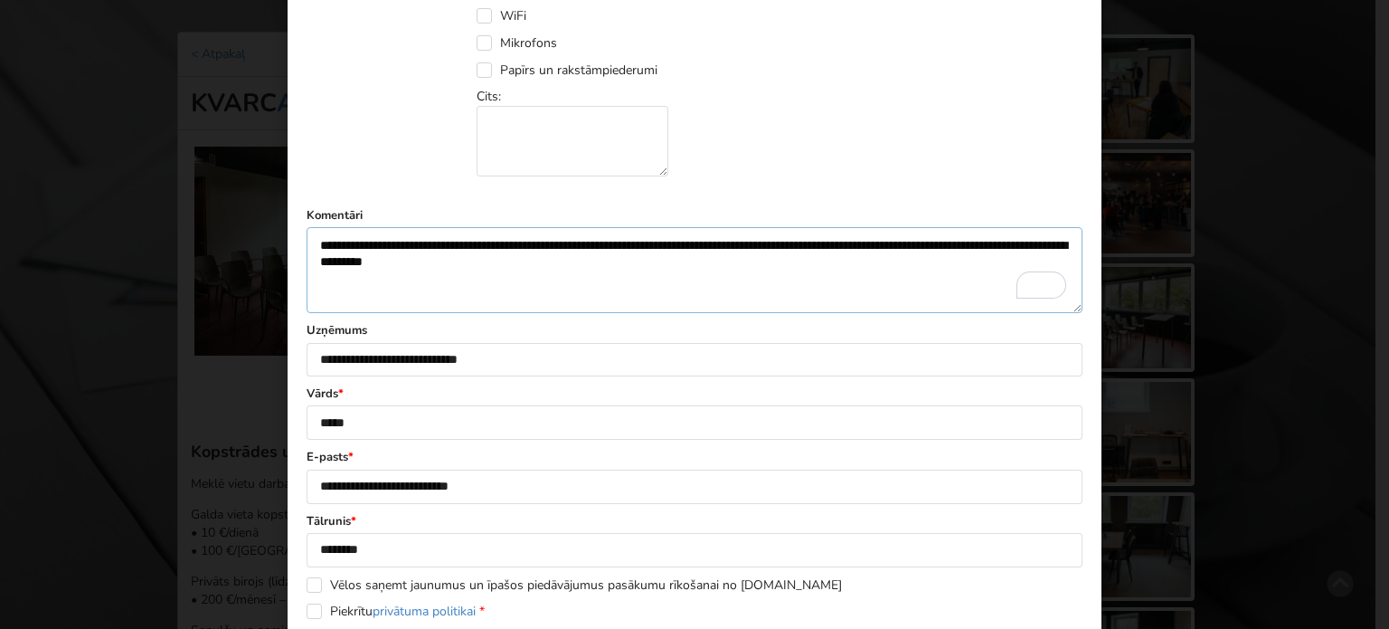
scroll to position [998, 0]
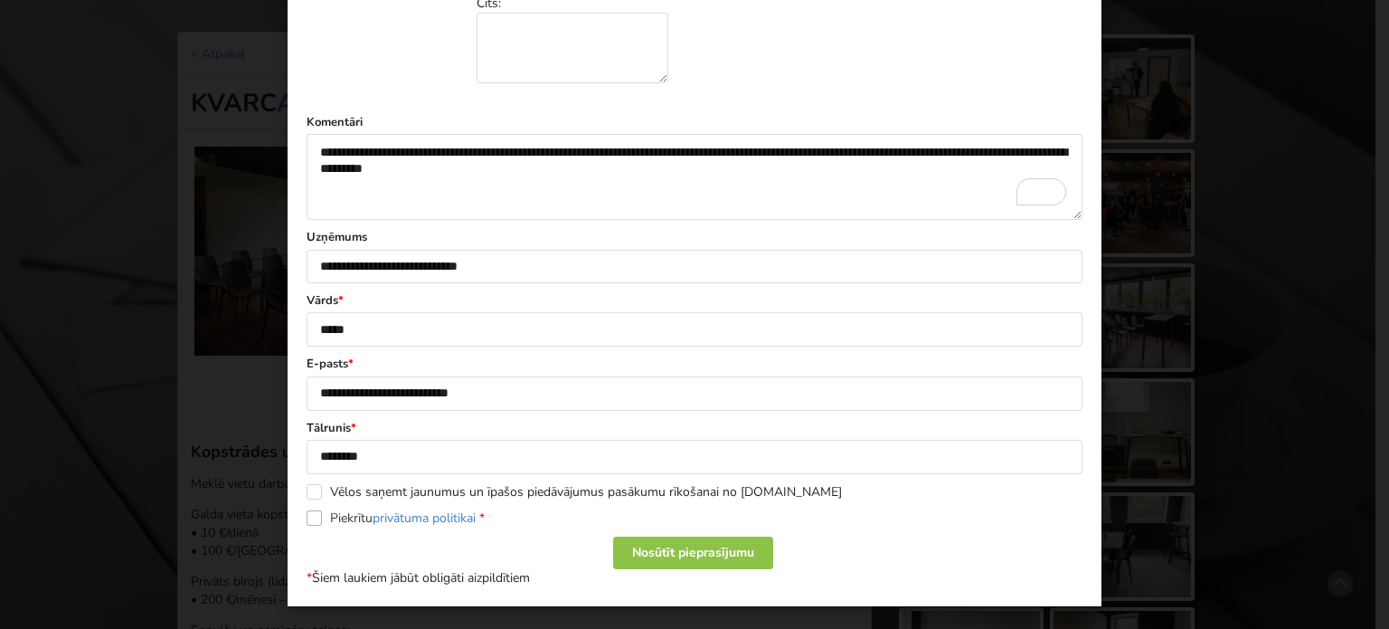
click at [309, 513] on label "Piekrītu privātuma politikai *" at bounding box center [396, 517] width 178 height 15
click at [661, 546] on div "Nosūtīt pieprasījumu" at bounding box center [693, 552] width 160 height 33
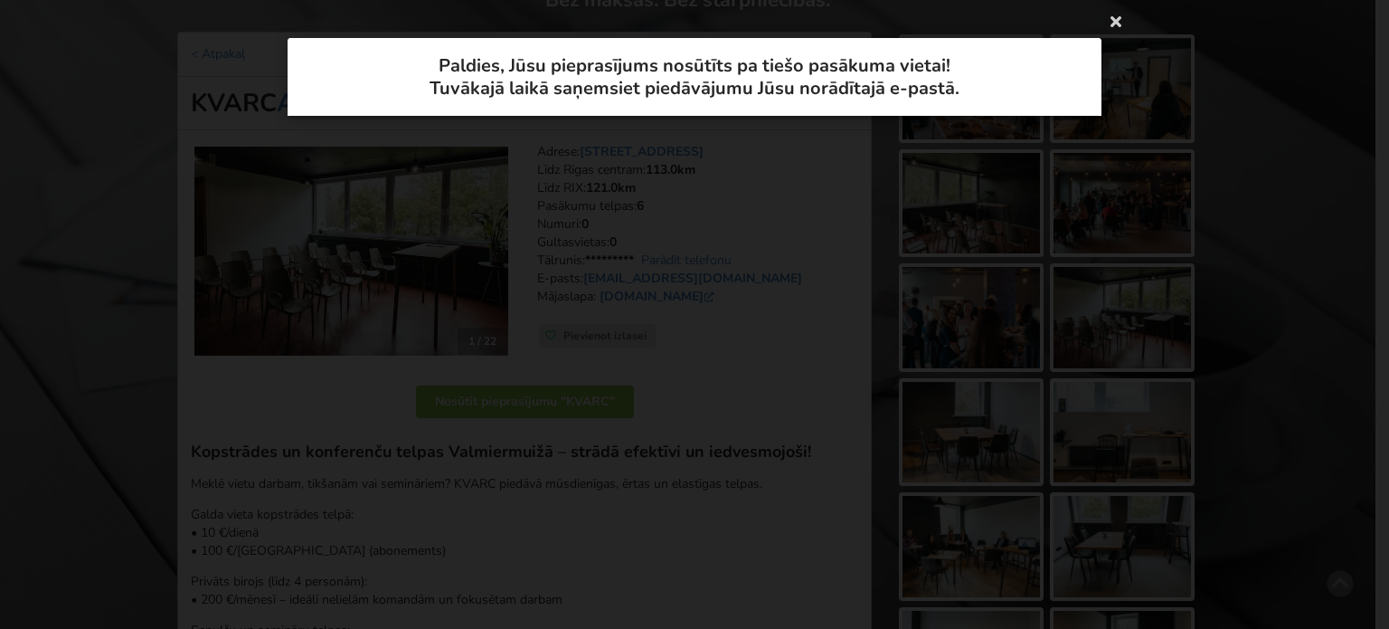
scroll to position [0, 0]
click at [1114, 17] on icon at bounding box center [1116, 20] width 29 height 29
